Goal: Submit feedback/report problem: Submit feedback/report problem

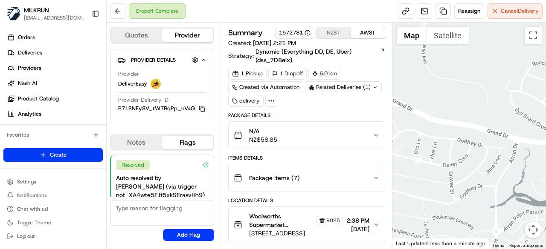
scroll to position [170, 0]
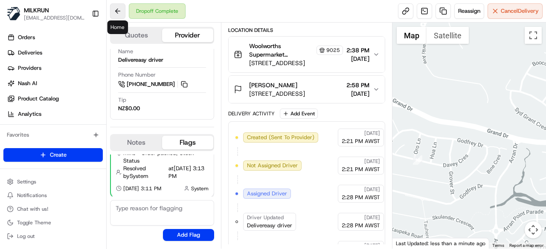
click at [113, 11] on button at bounding box center [117, 10] width 15 height 15
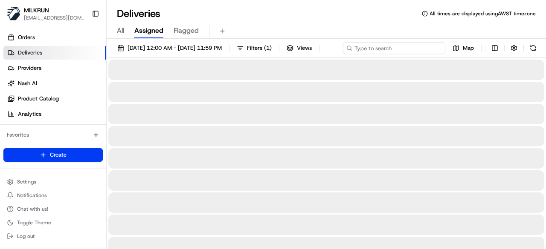
click at [420, 52] on div "17/08/2025 12:00 AM - 17/08/2025 11:59 PM Filters ( 1 ) Views Map" at bounding box center [326, 50] width 439 height 16
paste input "eb84336a-37bb-44bf-8506-34942e99fe4a"
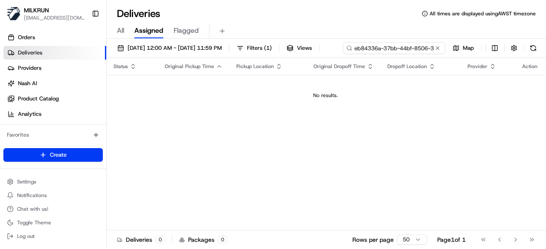
drag, startPoint x: 162, startPoint y: 63, endPoint x: 114, endPoint y: 55, distance: 48.8
click at [114, 55] on div "17/08/2025 12:00 AM - 17/08/2025 11:59 PM Filters ( 1 ) Views eb84336a-37bb-44b…" at bounding box center [326, 50] width 439 height 16
click at [343, 54] on input "eb84336a-37bb-44bf-8506-34942e99fe4a" at bounding box center [394, 48] width 102 height 12
type input "eb84336a-37bb-44bf-8506-34942e99fe4a"
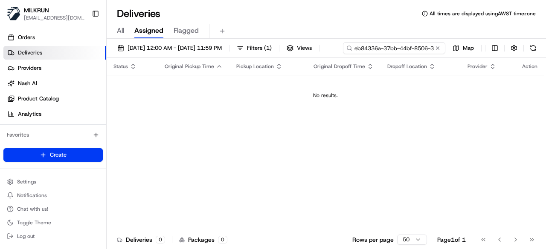
click at [343, 54] on input "eb84336a-37bb-44bf-8506-34942e99fe4a" at bounding box center [394, 48] width 102 height 12
click at [207, 64] on div "17/08/2025 12:00 AM - 17/08/2025 11:59 PM Filters ( 1 ) Views eb84336a-37bb-44b…" at bounding box center [326, 145] width 439 height 212
click at [439, 48] on button at bounding box center [437, 48] width 9 height 9
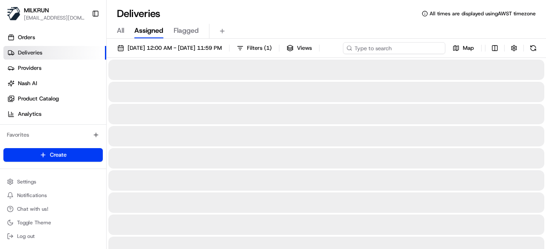
click at [392, 51] on div "17/08/2025 12:00 AM - 17/08/2025 11:59 PM Filters ( 1 ) Views Map" at bounding box center [326, 50] width 439 height 16
paste input "eb84336a-37bb-44bf-8506-34942e99fe4a"
type input "eb84336a-37bb-44bf-8506-34942e99fe4a"
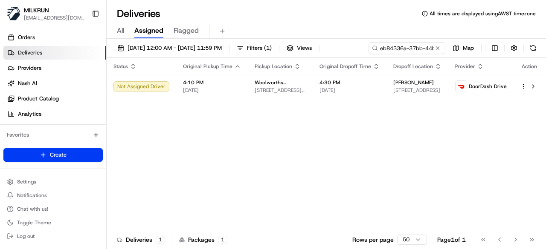
click at [320, 102] on div "Status Original Pickup Time Pickup Location Original Dropoff Time Dropoff Locat…" at bounding box center [326, 144] width 438 height 173
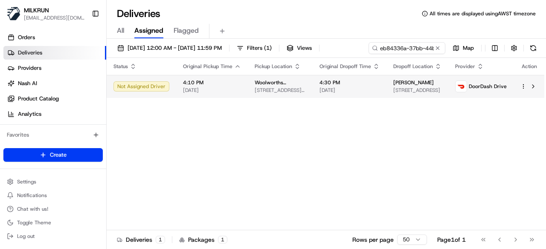
click at [387, 81] on td "Alicia Moran 30 Gasmata Cres, Whalan, NSW 2770, AU" at bounding box center [417, 86] width 62 height 23
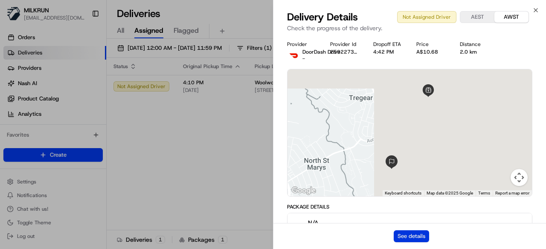
click at [396, 236] on button "See details" at bounding box center [410, 237] width 35 height 12
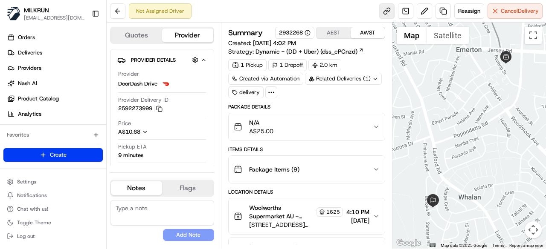
click at [383, 11] on link at bounding box center [386, 10] width 15 height 15
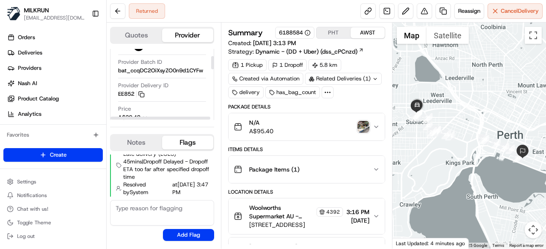
scroll to position [47, 0]
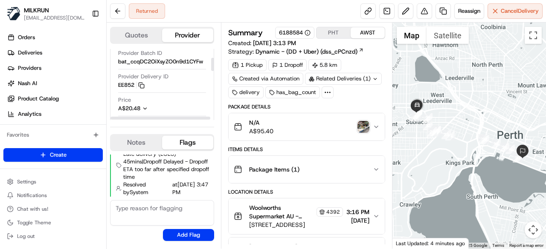
drag, startPoint x: 212, startPoint y: 58, endPoint x: 215, endPoint y: 67, distance: 9.0
click at [214, 67] on div at bounding box center [212, 64] width 3 height 13
click at [364, 124] on img "button" at bounding box center [363, 127] width 12 height 12
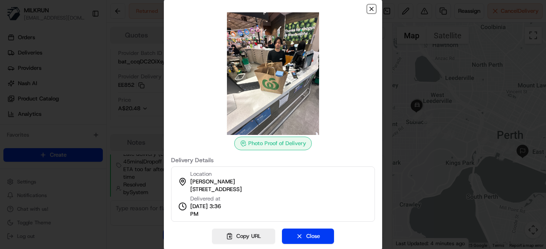
click at [370, 11] on icon "button" at bounding box center [371, 9] width 7 height 7
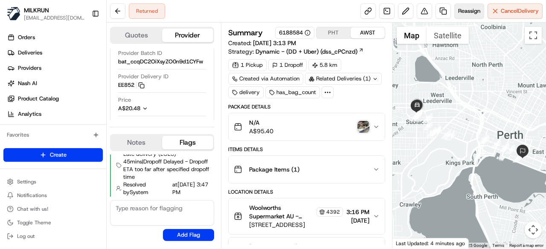
click at [468, 13] on span "Reassign" at bounding box center [469, 11] width 22 height 8
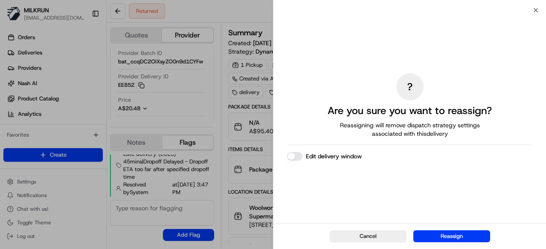
click at [432, 232] on button "Reassign" at bounding box center [451, 237] width 77 height 12
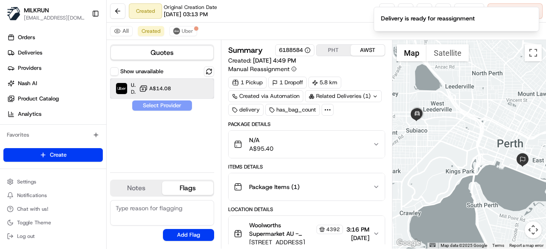
click at [173, 93] on div "Uber Dropoff ETA 44 minutes A$14.08" at bounding box center [162, 88] width 104 height 20
click at [173, 104] on button "Assign Provider" at bounding box center [162, 106] width 61 height 10
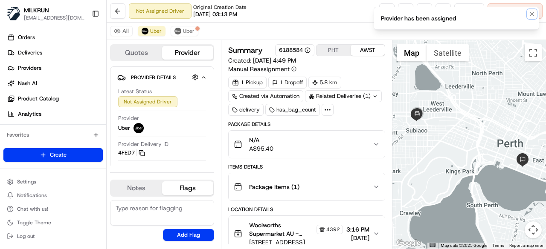
click at [532, 12] on icon "Notifications (F8)" at bounding box center [531, 14] width 7 height 7
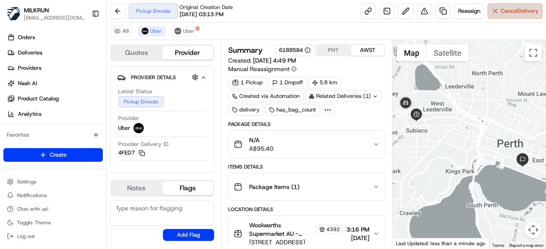
click at [508, 9] on span "Cancel Delivery" at bounding box center [519, 11] width 38 height 8
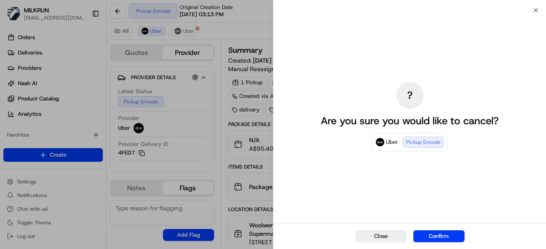
click at [428, 245] on div "Close Confirm" at bounding box center [409, 236] width 272 height 26
click at [430, 236] on button "Confirm" at bounding box center [438, 237] width 51 height 12
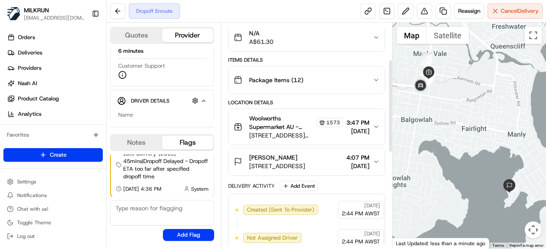
scroll to position [170, 0]
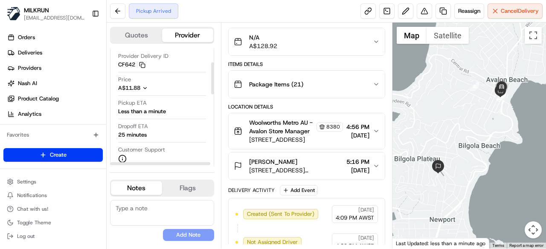
scroll to position [85, 0]
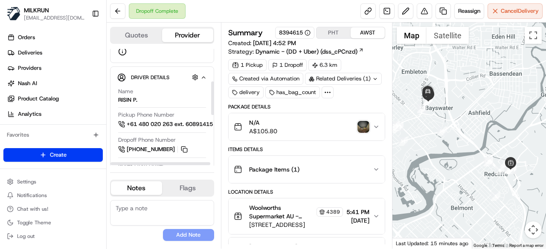
scroll to position [43, 0]
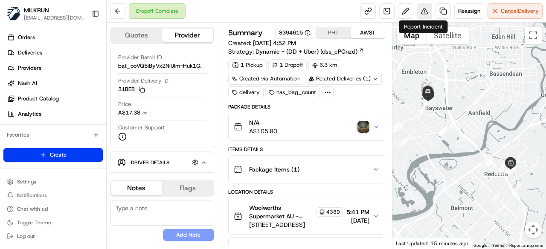
click at [419, 15] on button at bounding box center [423, 10] width 15 height 15
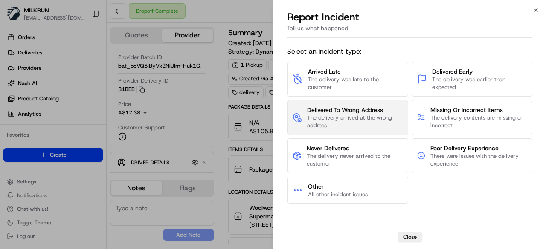
click at [367, 121] on span "The delivery arrived at the wrong address" at bounding box center [354, 121] width 95 height 15
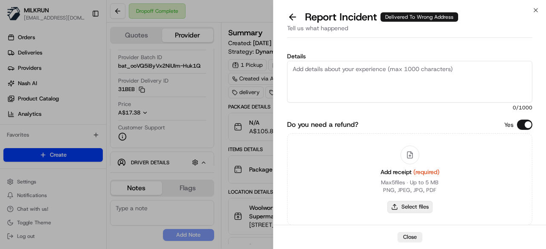
click at [407, 203] on button "Select files" at bounding box center [409, 207] width 45 height 12
type input "C:\fakepath\Screenshot 2025-08-17 182856.png"
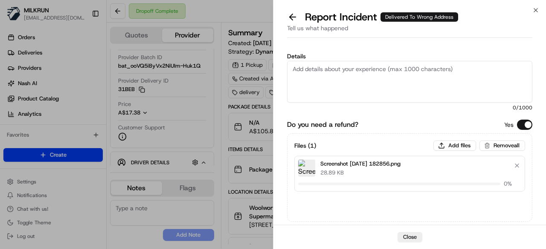
click at [341, 74] on textarea "Details" at bounding box center [409, 82] width 245 height 42
click at [327, 81] on textarea "Details" at bounding box center [409, 82] width 245 height 42
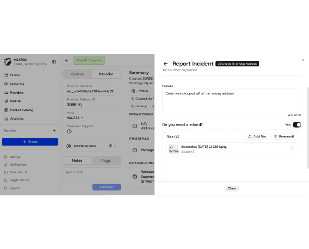
scroll to position [51, 0]
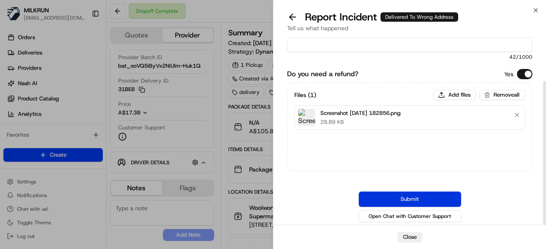
type textarea "Order was dropped off at the wrong address"
click at [400, 195] on button "Submit" at bounding box center [409, 199] width 102 height 15
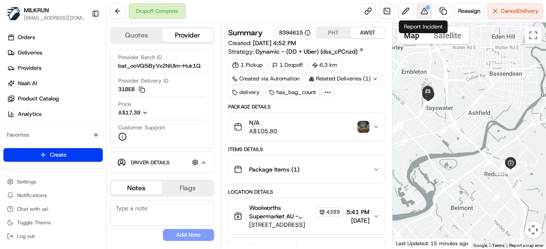
click at [422, 12] on button at bounding box center [423, 10] width 15 height 15
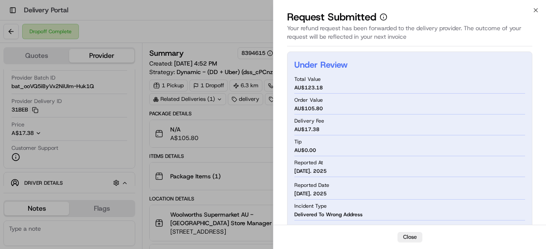
scroll to position [0, 0]
